Goal: Information Seeking & Learning: Learn about a topic

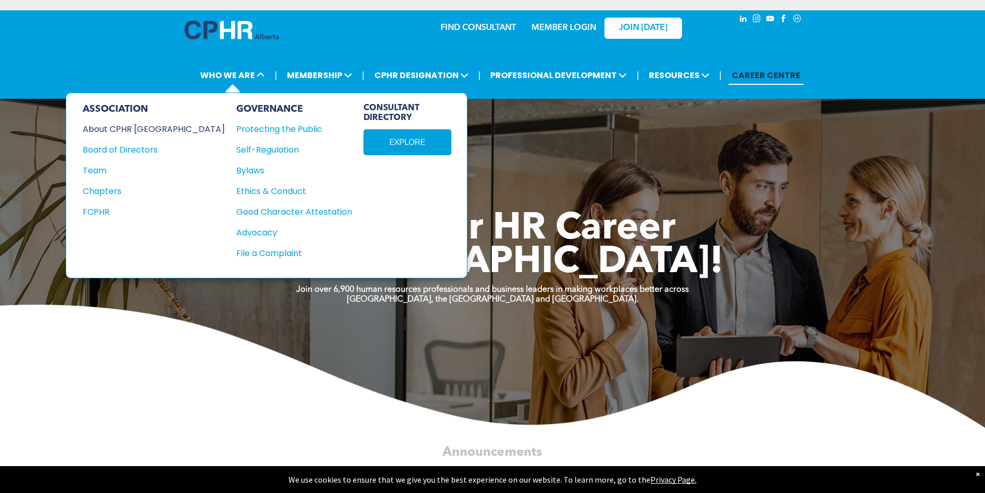
click at [128, 133] on div "About CPHR [GEOGRAPHIC_DATA]" at bounding box center [147, 129] width 128 height 13
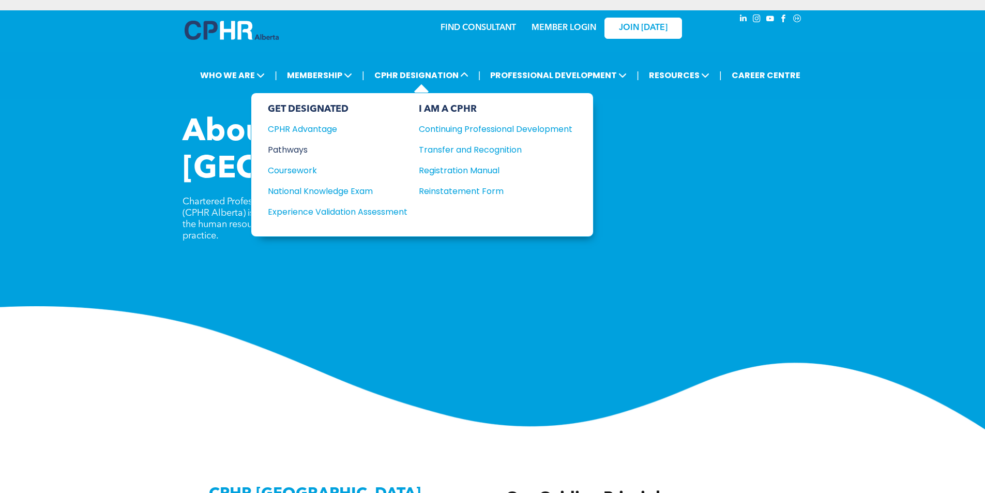
click at [297, 151] on div "Pathways" at bounding box center [331, 149] width 126 height 13
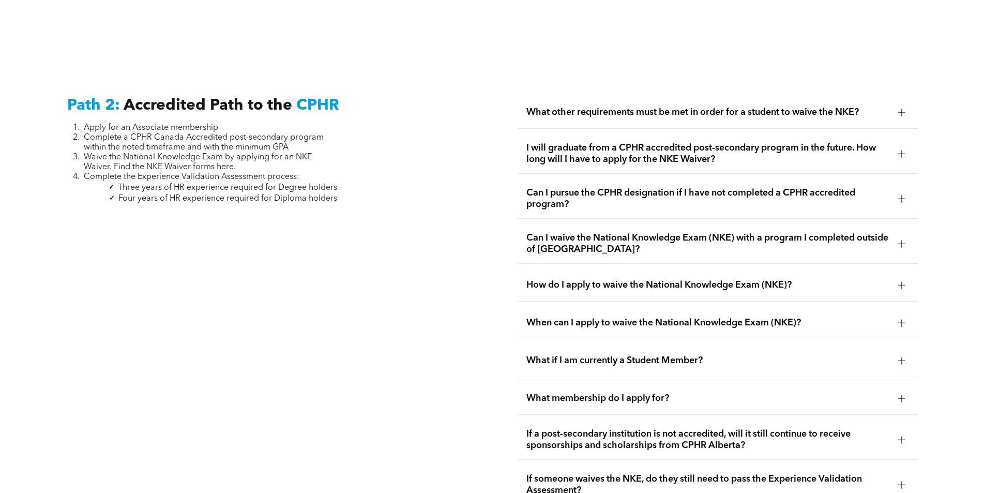
scroll to position [1655, 0]
click at [819, 354] on span "What if I am currently a Student Member?" at bounding box center [709, 359] width 364 height 11
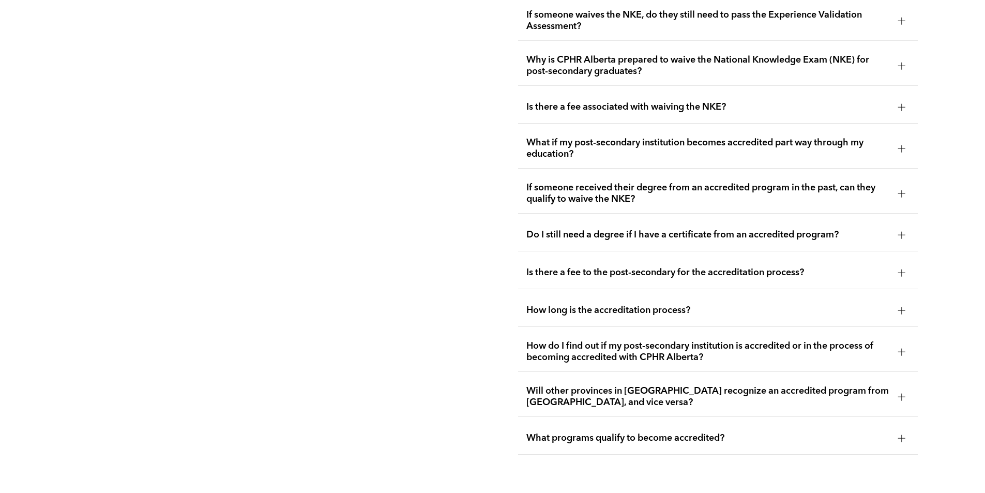
scroll to position [2173, 0]
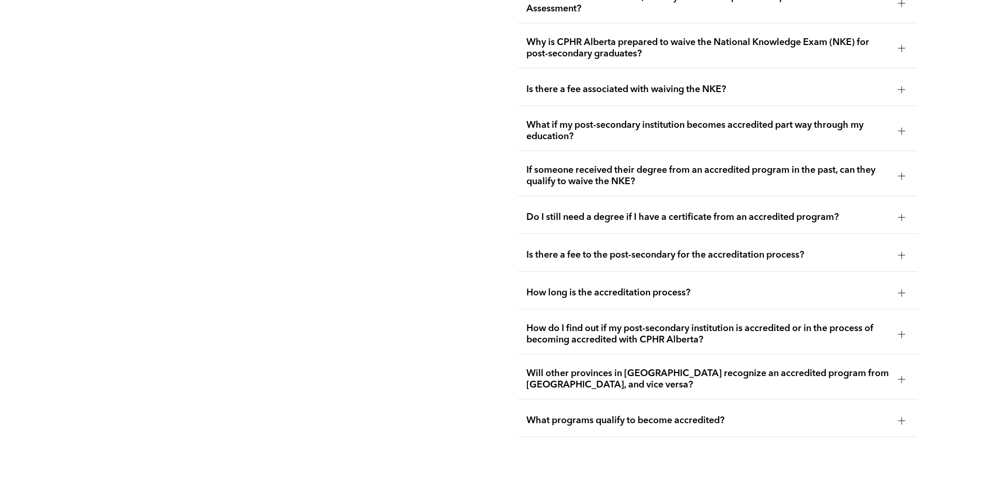
click at [602, 287] on span "How long is the accreditation process?" at bounding box center [709, 292] width 364 height 11
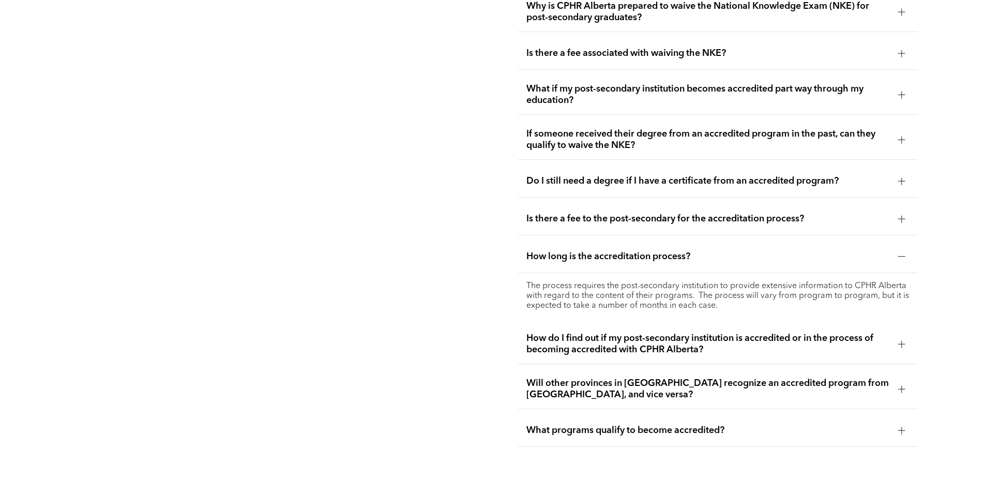
click at [565, 334] on div "How do I find out if my post-secondary institution is accredited or in the proc…" at bounding box center [718, 344] width 400 height 40
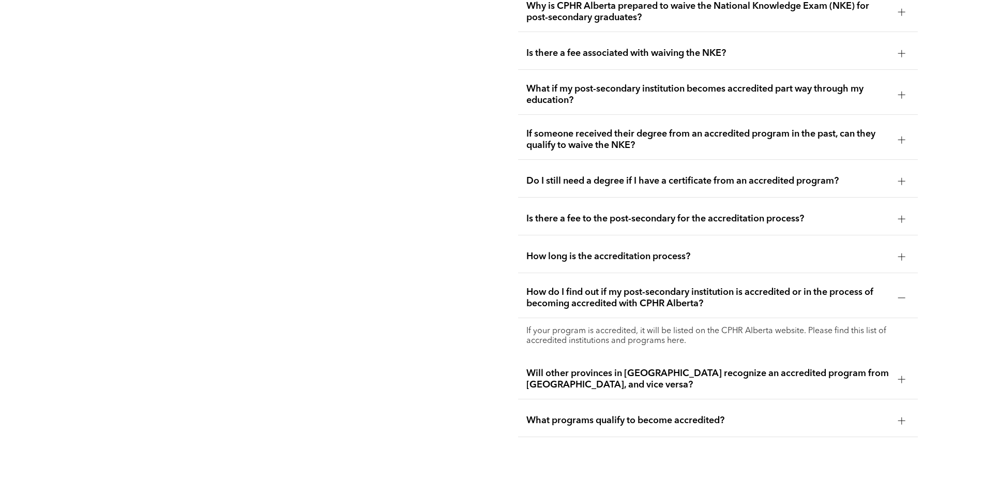
click at [526, 360] on div "Will other provinces in [GEOGRAPHIC_DATA] recognize an accredited program from …" at bounding box center [718, 380] width 400 height 40
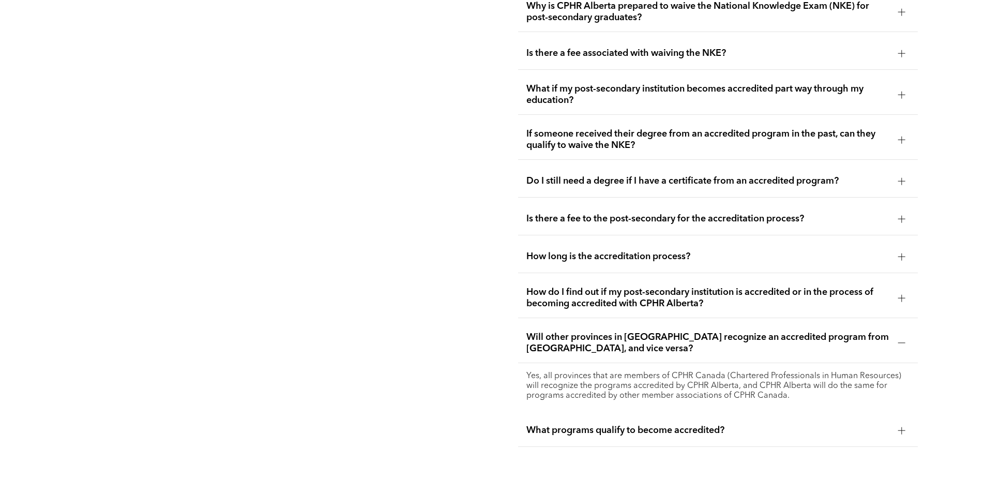
click at [529, 425] on span "What programs qualify to become accredited?" at bounding box center [709, 430] width 364 height 11
